Goal: Information Seeking & Learning: Find specific fact

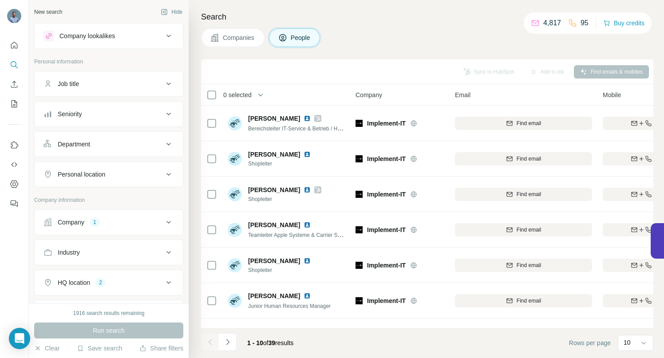
click at [163, 220] on icon at bounding box center [168, 222] width 11 height 11
click at [86, 280] on icon "button" at bounding box center [82, 280] width 7 height 7
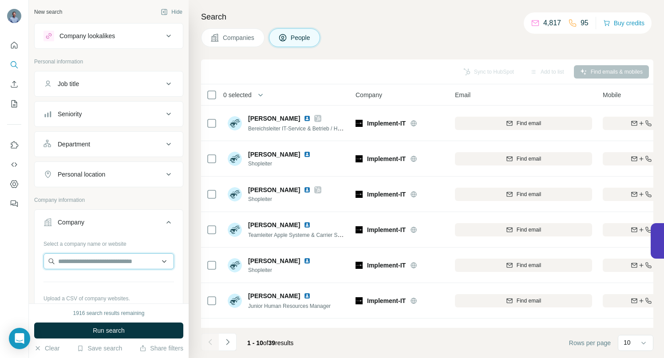
click at [79, 262] on input "text" at bounding box center [109, 261] width 131 height 16
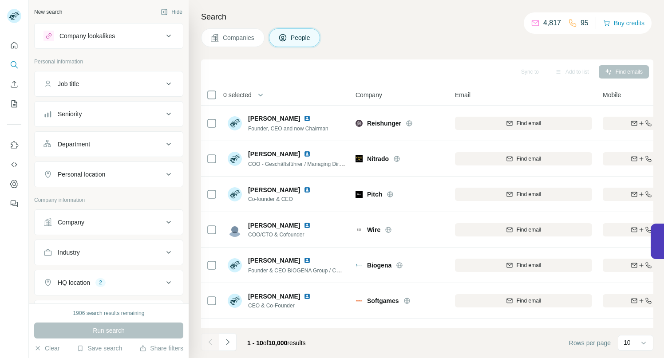
click at [163, 220] on icon at bounding box center [168, 222] width 11 height 11
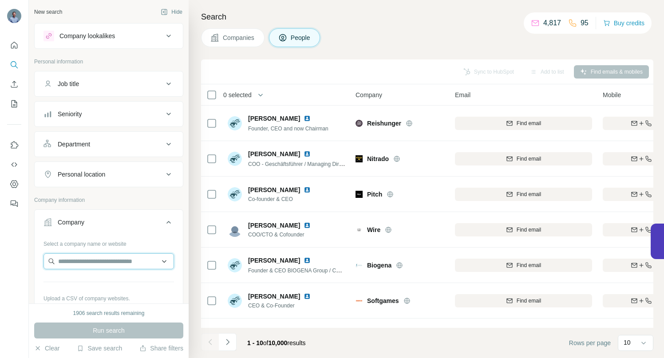
click at [85, 257] on input "text" at bounding box center [109, 261] width 131 height 16
paste input "**********"
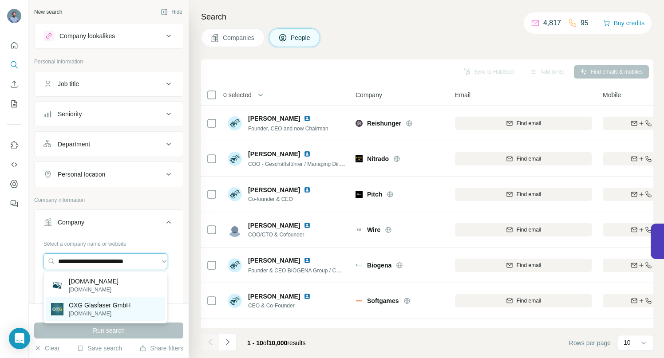
type input "**********"
click at [102, 306] on p "OXG Glasfaser GmbH" at bounding box center [100, 305] width 62 height 9
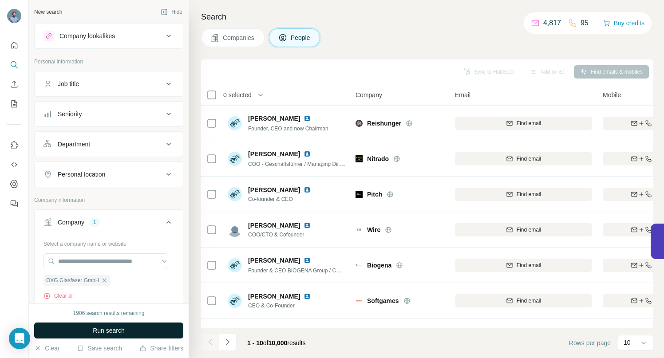
click at [120, 327] on span "Run search" at bounding box center [109, 330] width 32 height 9
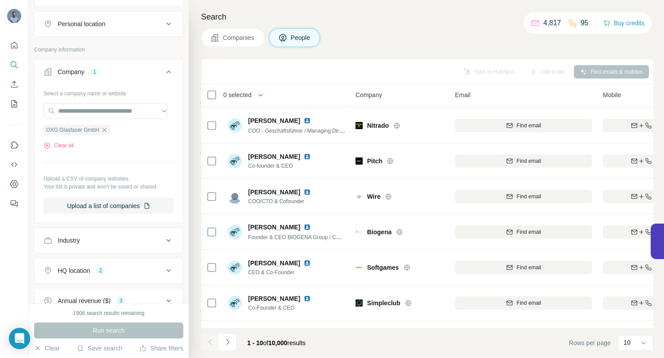
scroll to position [151, 0]
click at [115, 330] on div "Run search" at bounding box center [108, 331] width 149 height 16
click at [106, 129] on icon "button" at bounding box center [104, 129] width 7 height 7
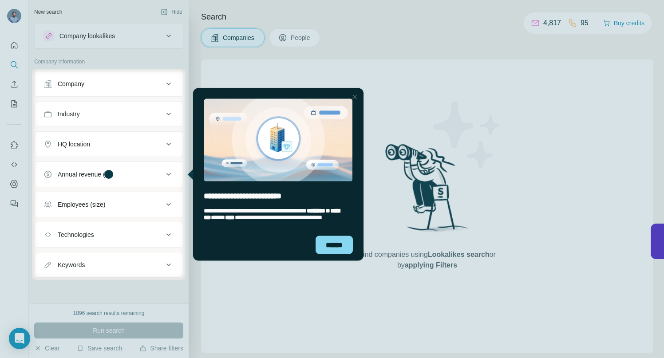
click at [357, 98] on div at bounding box center [354, 96] width 11 height 11
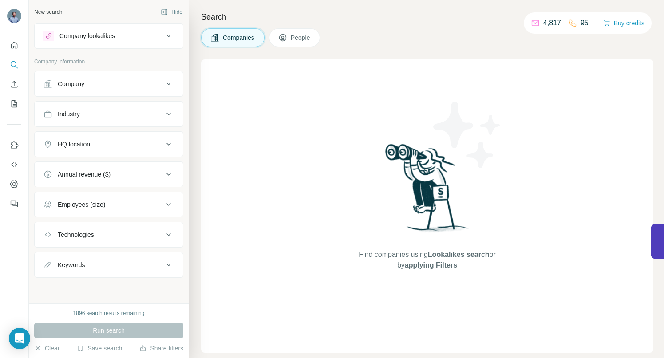
click at [170, 84] on icon at bounding box center [168, 84] width 11 height 11
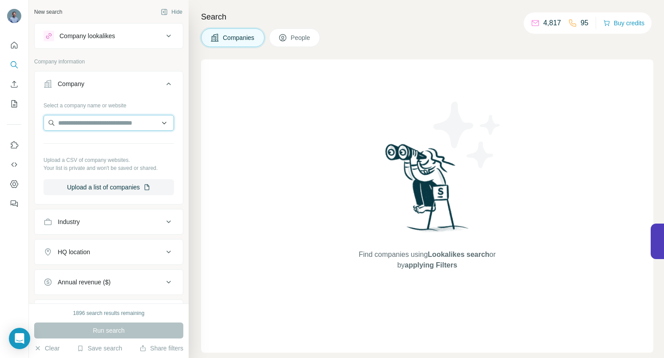
click at [101, 129] on input "text" at bounding box center [109, 123] width 131 height 16
paste input "**********"
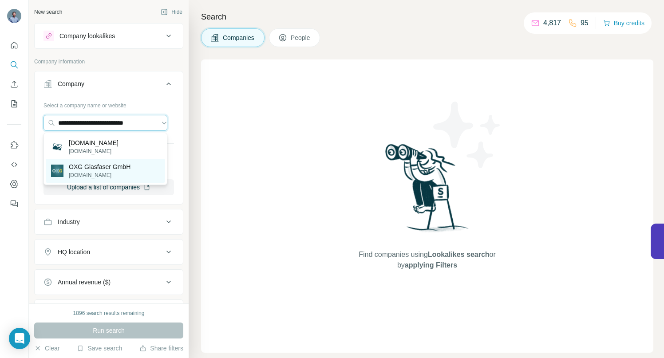
type input "**********"
click at [96, 167] on p "OXG Glasfaser GmbH" at bounding box center [100, 166] width 62 height 9
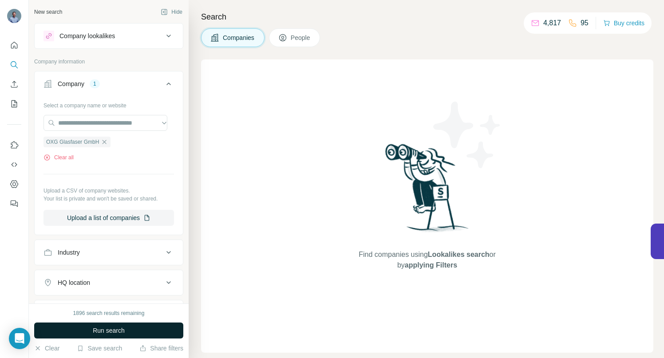
click at [107, 330] on span "Run search" at bounding box center [109, 330] width 32 height 9
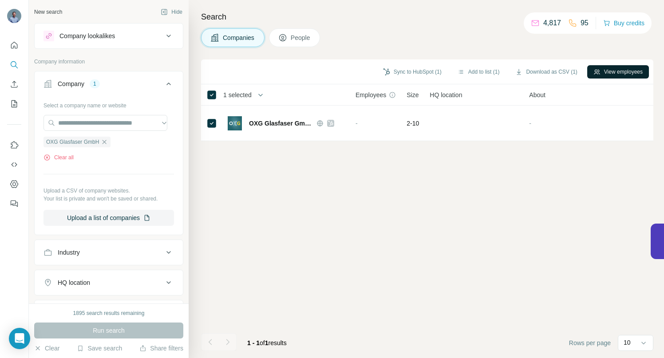
click at [629, 75] on button "View employees" at bounding box center [618, 71] width 62 height 13
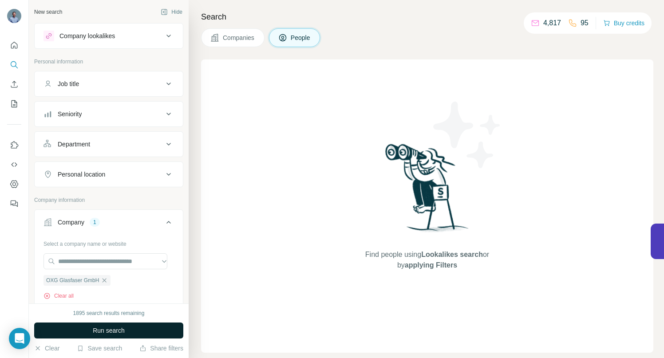
click at [118, 329] on span "Run search" at bounding box center [109, 330] width 32 height 9
click at [105, 281] on icon "button" at bounding box center [105, 280] width 4 height 4
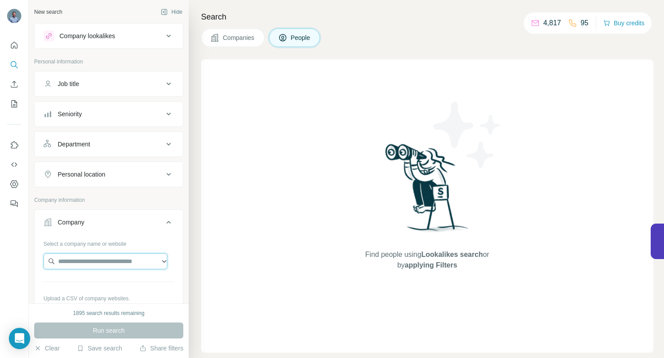
click at [106, 265] on input "text" at bounding box center [106, 261] width 124 height 16
paste input "**********"
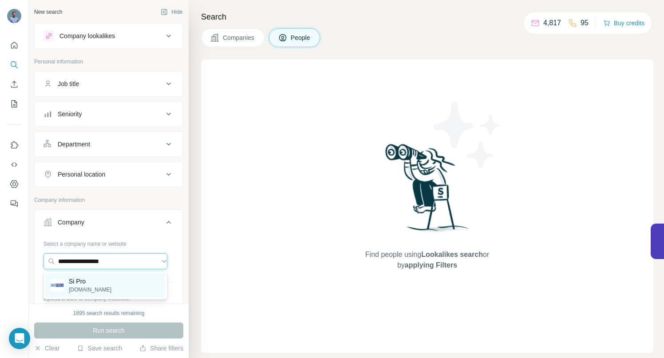
type input "**********"
click at [81, 288] on p "si-pro.com" at bounding box center [90, 290] width 43 height 8
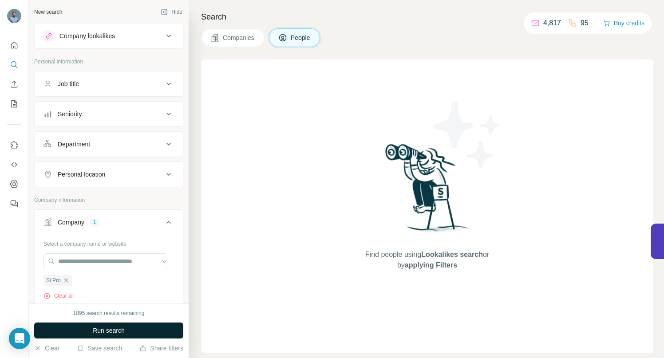
click at [108, 331] on span "Run search" at bounding box center [109, 330] width 32 height 9
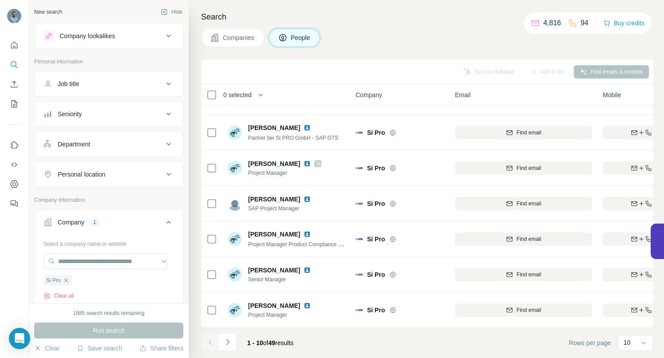
scroll to position [138, 0]
click at [227, 341] on icon "Navigate to next page" at bounding box center [227, 342] width 9 height 9
click at [233, 340] on button "Navigate to next page" at bounding box center [228, 342] width 18 height 18
click at [227, 342] on icon "Navigate to next page" at bounding box center [227, 342] width 9 height 9
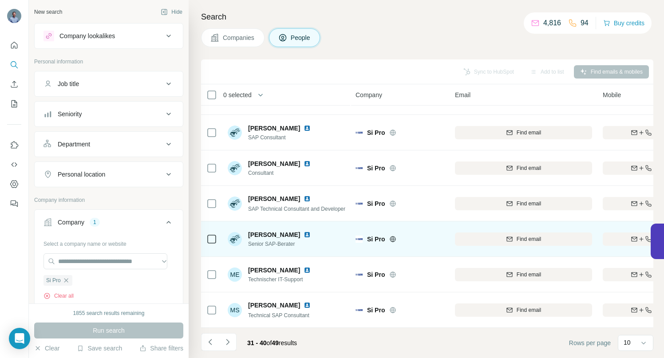
scroll to position [0, 0]
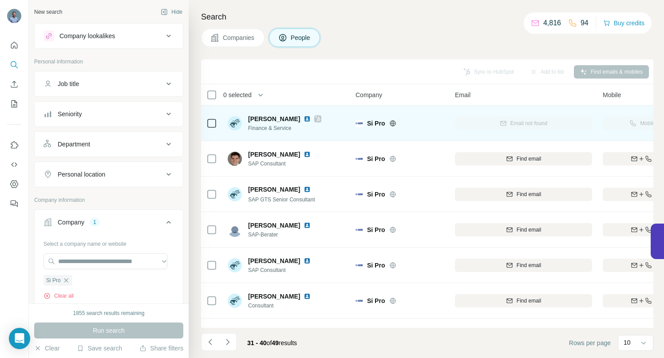
click at [619, 122] on div "Mobile not found" at bounding box center [654, 123] width 103 height 24
click at [625, 122] on div "Mobile not found" at bounding box center [654, 123] width 103 height 24
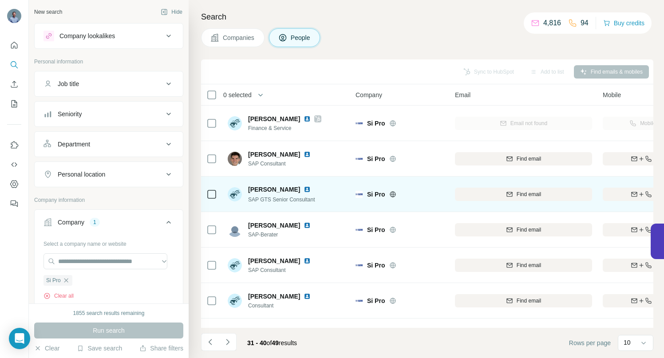
scroll to position [138, 0]
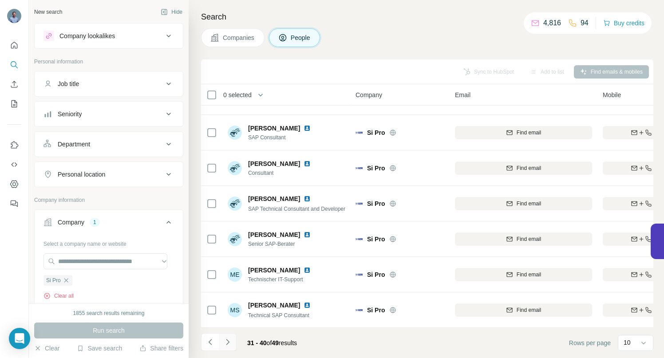
click at [228, 346] on icon "Navigate to next page" at bounding box center [227, 342] width 9 height 9
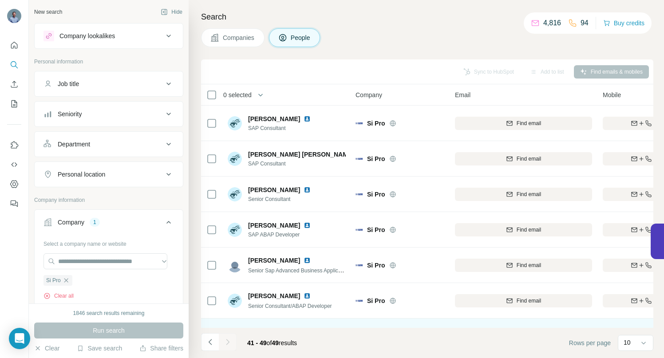
scroll to position [102, 0]
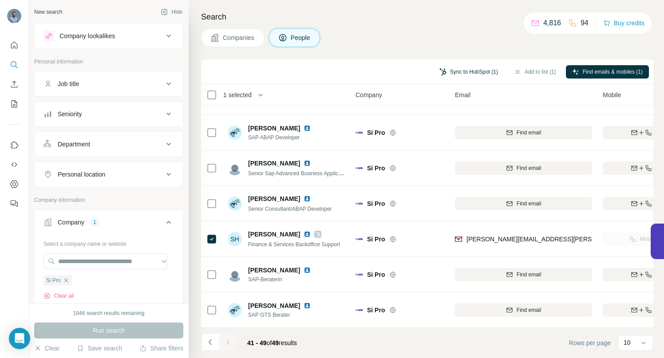
click at [472, 71] on button "Sync to HubSpot (1)" at bounding box center [468, 71] width 71 height 13
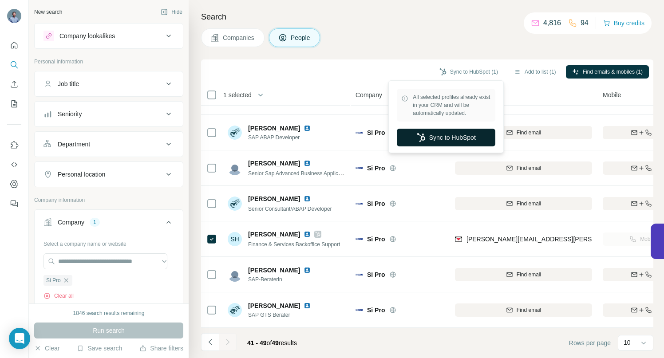
click at [448, 136] on button "Sync to HubSpot" at bounding box center [446, 138] width 99 height 18
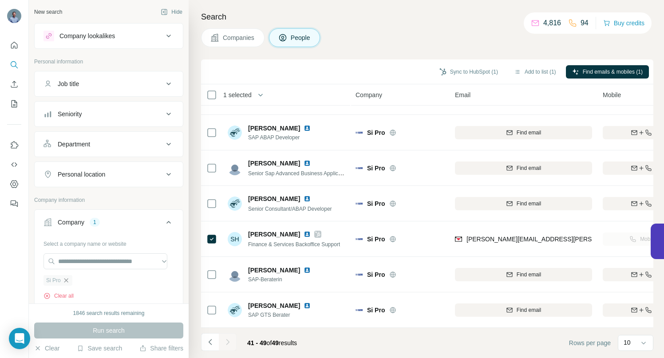
click at [67, 280] on icon "button" at bounding box center [66, 280] width 7 height 7
click at [74, 259] on input "text" at bounding box center [106, 261] width 124 height 16
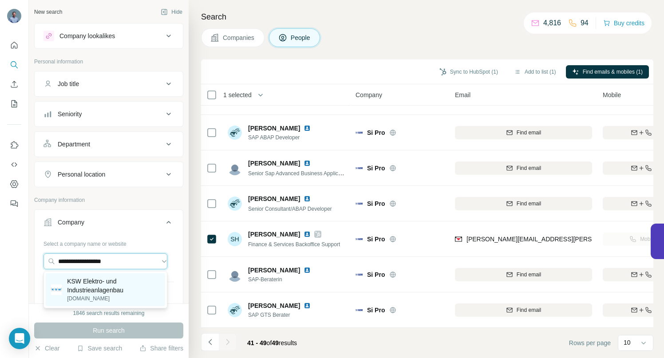
type input "**********"
click at [99, 281] on p "KSW Elektro- und Industrieanlagenbau" at bounding box center [113, 286] width 93 height 18
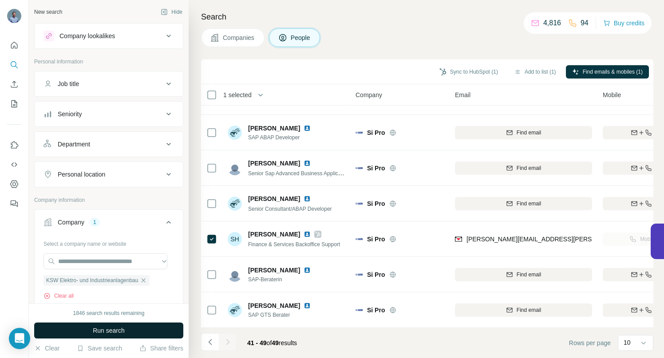
click at [95, 329] on span "Run search" at bounding box center [109, 330] width 32 height 9
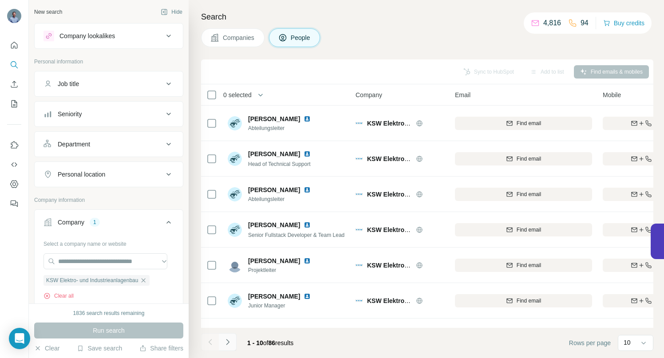
click at [228, 344] on icon "Navigate to next page" at bounding box center [227, 342] width 9 height 9
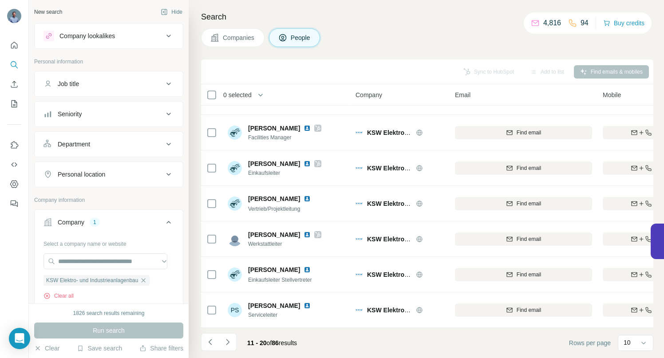
scroll to position [138, 0]
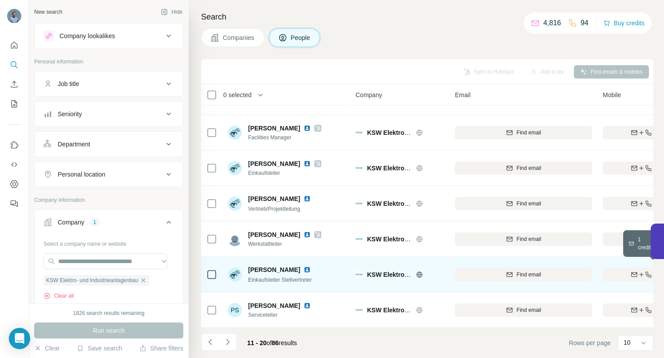
click at [616, 271] on div "Find both" at bounding box center [654, 275] width 103 height 8
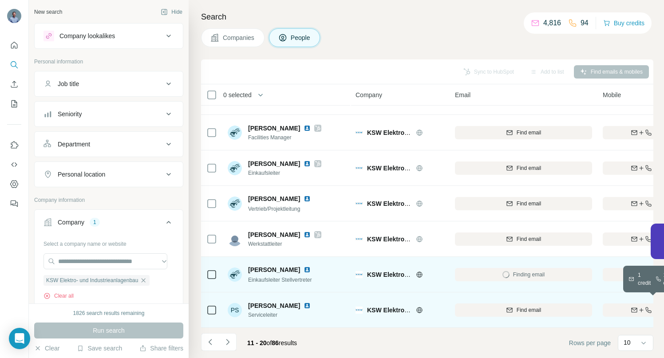
click at [620, 306] on div "Find both" at bounding box center [654, 310] width 103 height 8
click at [229, 342] on icon "Navigate to next page" at bounding box center [227, 342] width 9 height 9
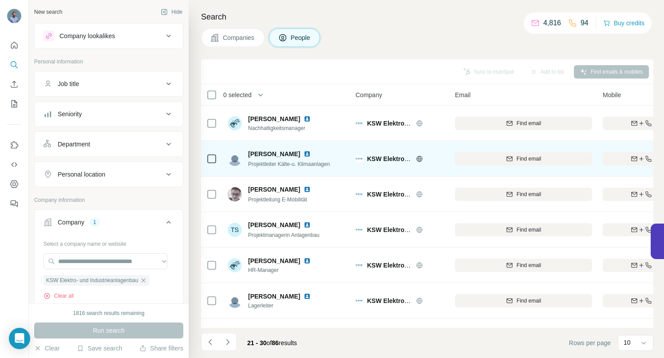
scroll to position [0, 0]
click at [304, 154] on img at bounding box center [307, 154] width 7 height 7
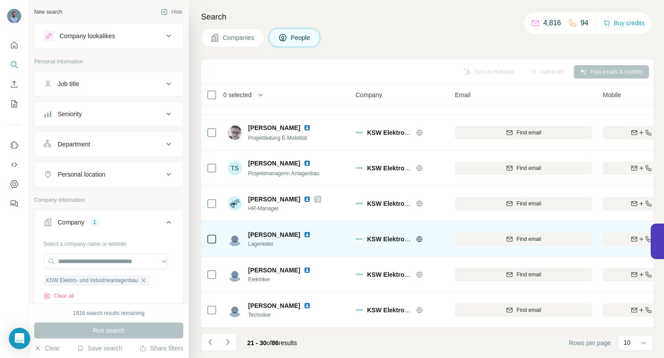
scroll to position [138, 0]
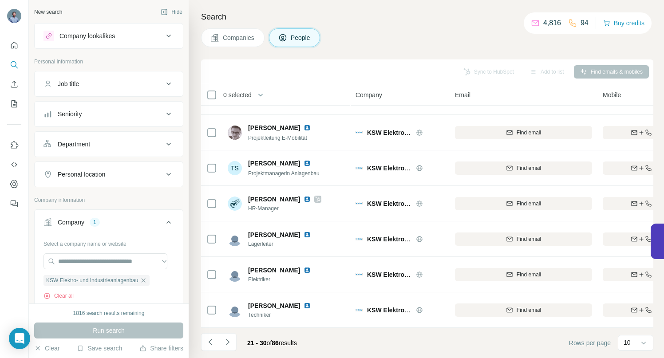
click at [227, 343] on icon "Navigate to next page" at bounding box center [227, 342] width 9 height 9
click at [228, 346] on icon "Navigate to next page" at bounding box center [227, 342] width 9 height 9
click at [229, 342] on icon "Navigate to next page" at bounding box center [227, 342] width 3 height 6
click at [229, 341] on icon "Navigate to next page" at bounding box center [227, 342] width 9 height 9
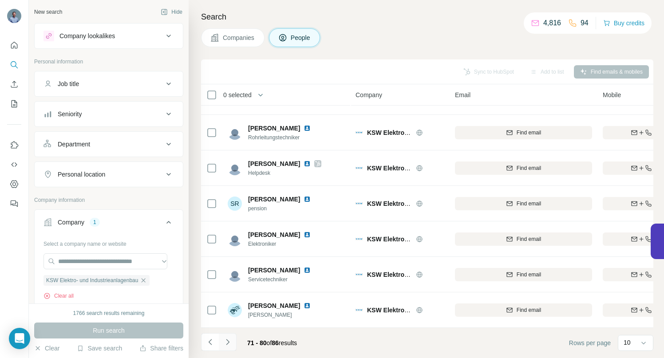
click at [226, 344] on icon "Navigate to next page" at bounding box center [227, 342] width 9 height 9
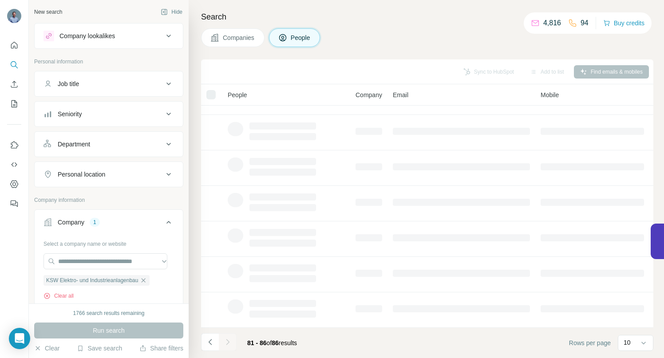
scroll to position [0, 0]
